Goal: Information Seeking & Learning: Learn about a topic

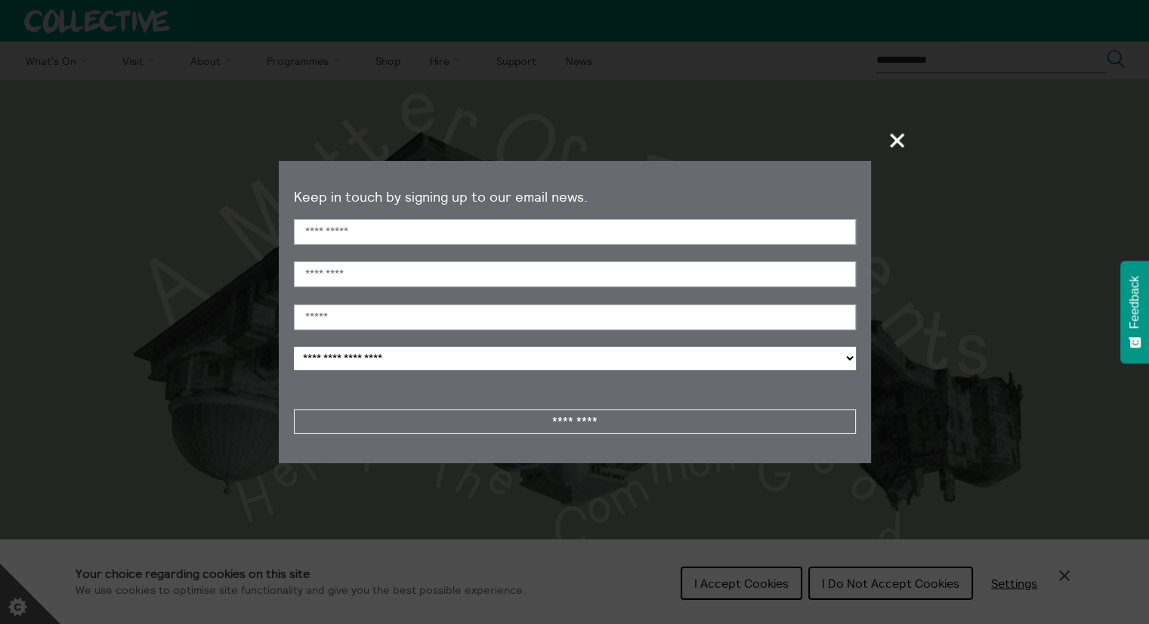
click at [901, 144] on span "+" at bounding box center [898, 140] width 45 height 45
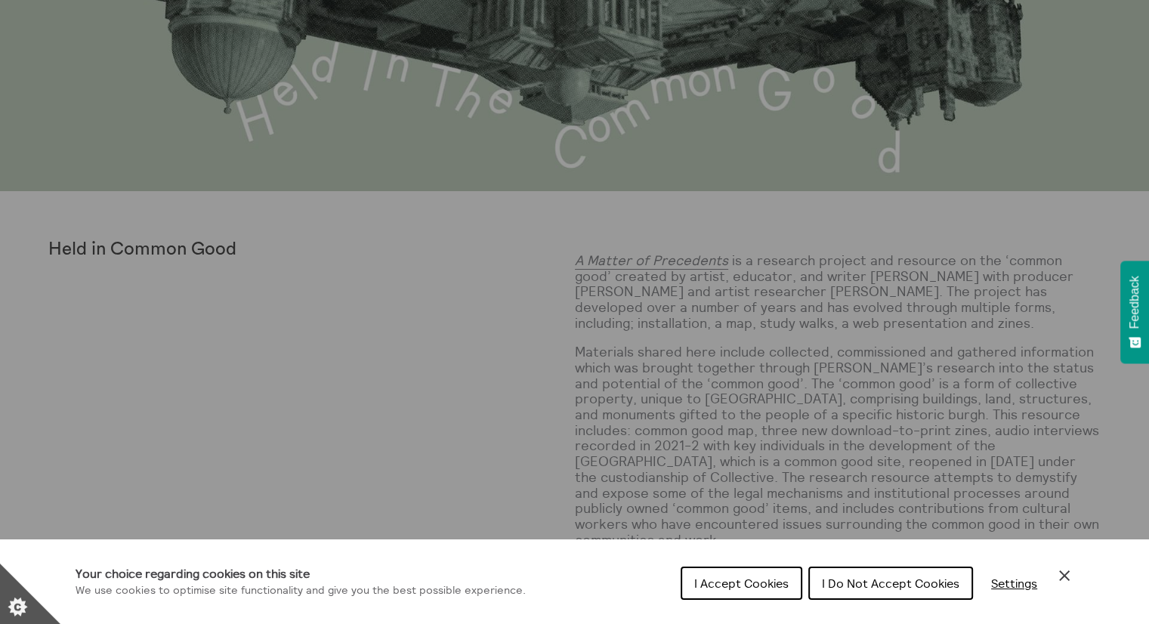
scroll to position [464, 0]
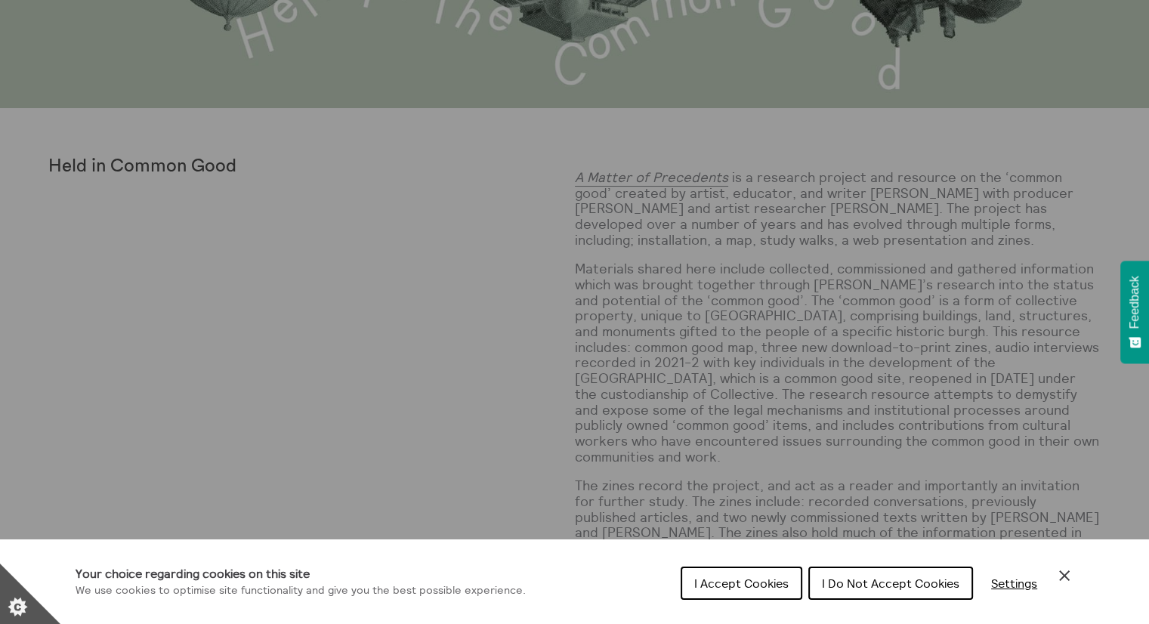
click at [1047, 575] on button "Settings" at bounding box center [1014, 583] width 70 height 30
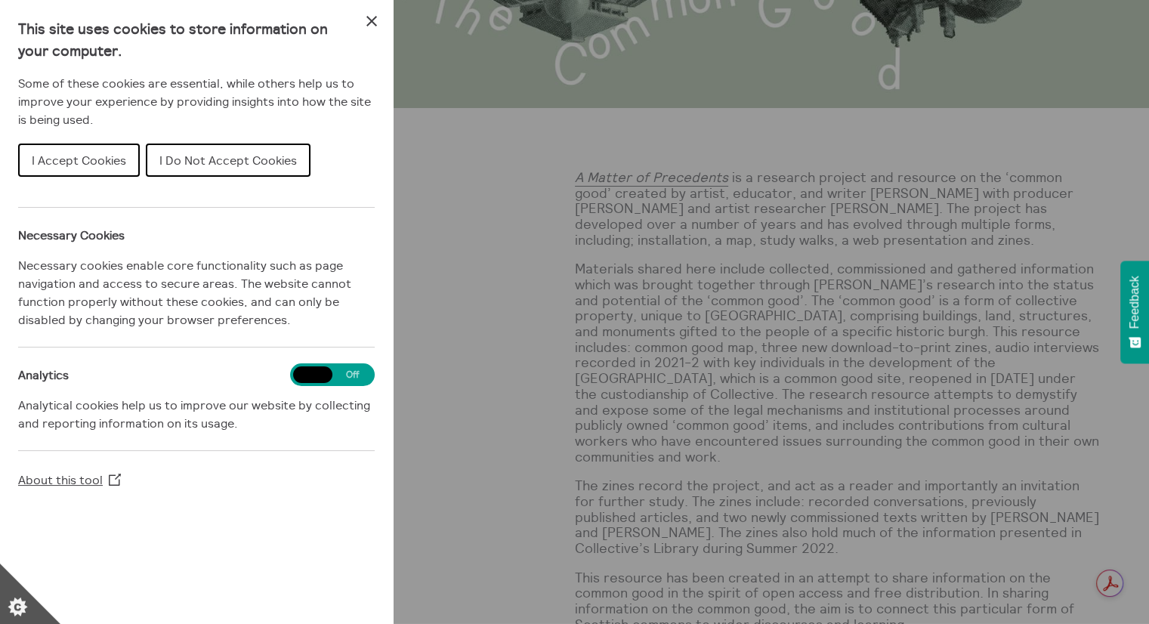
click at [363, 10] on div "This site uses cookies to store information on your computer. Some of these coo…" at bounding box center [196, 312] width 393 height 624
click at [373, 20] on icon "Close Cookie Control" at bounding box center [372, 21] width 18 height 18
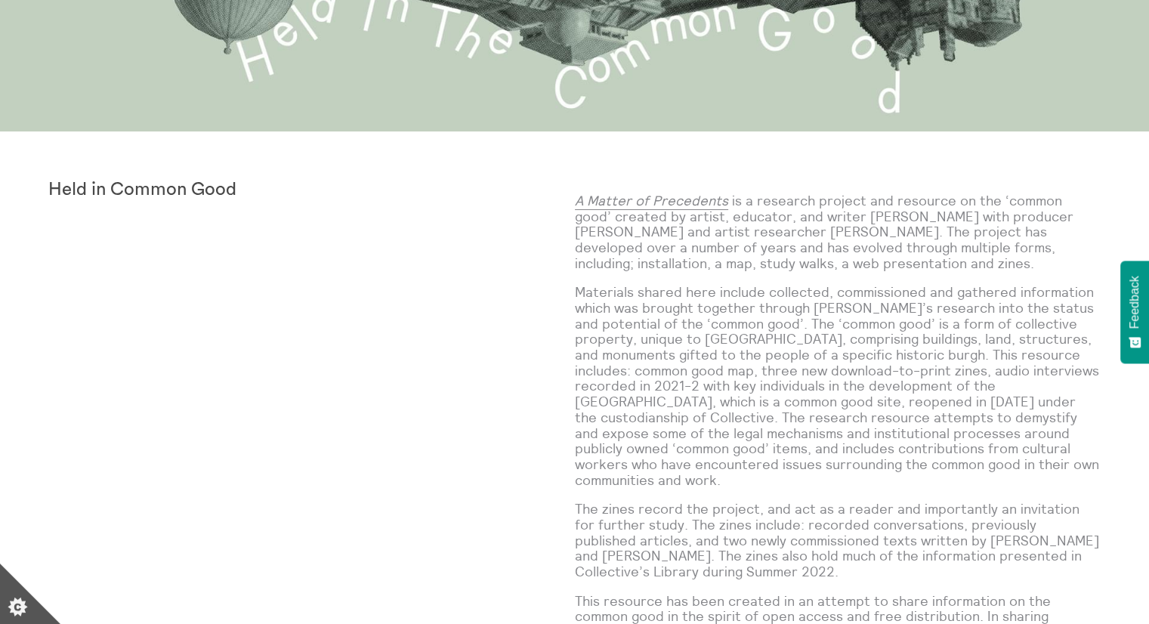
scroll to position [441, 0]
drag, startPoint x: 839, startPoint y: 233, endPoint x: 759, endPoint y: 230, distance: 80.9
click at [759, 230] on p "A Matter of Precedents is a research project and resource on the ‘common good’ …" at bounding box center [838, 232] width 527 height 78
copy p "[PERSON_NAME]."
click at [873, 189] on div "A Matter of Precedents is a research project and resource on the ‘common good’ …" at bounding box center [838, 446] width 527 height 535
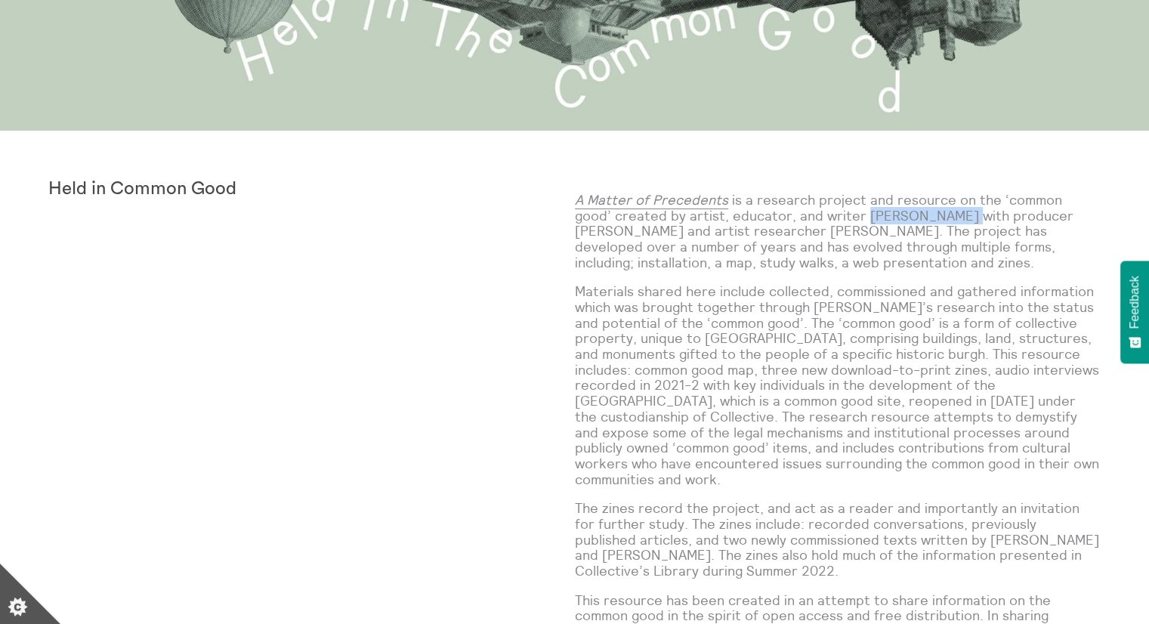
drag, startPoint x: 918, startPoint y: 218, endPoint x: 826, endPoint y: 220, distance: 92.2
click at [826, 220] on p "A Matter of Precedents is a research project and resource on the ‘common good’ …" at bounding box center [838, 232] width 527 height 78
copy p "[PERSON_NAME]"
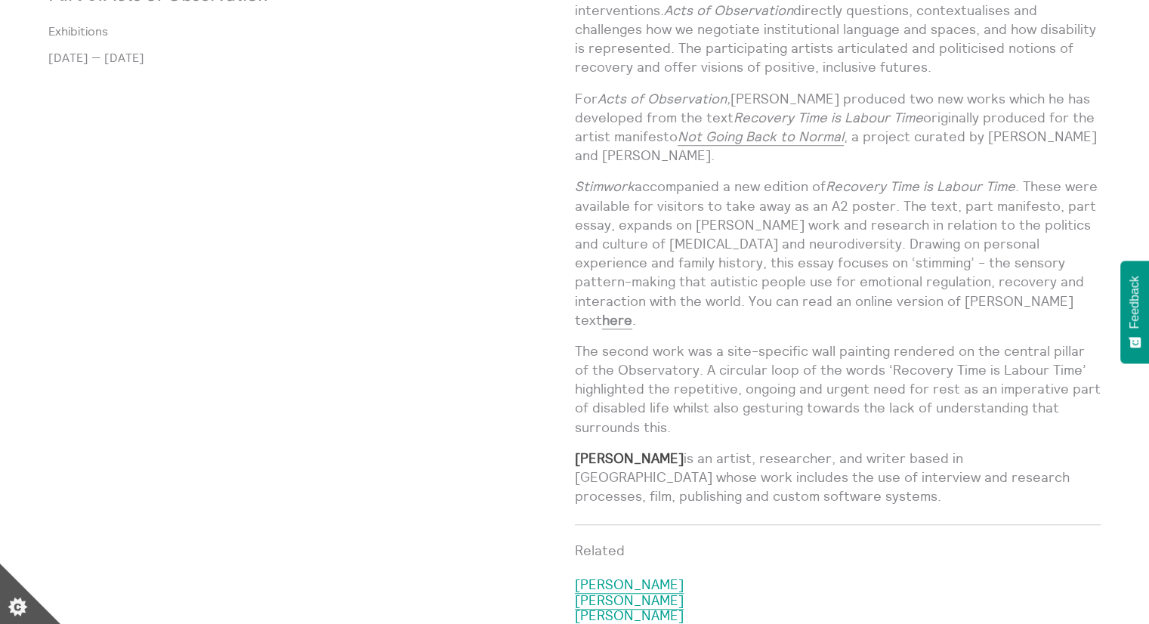
scroll to position [1096, 0]
click at [632, 309] on link "here" at bounding box center [617, 318] width 30 height 18
